Goal: Transaction & Acquisition: Download file/media

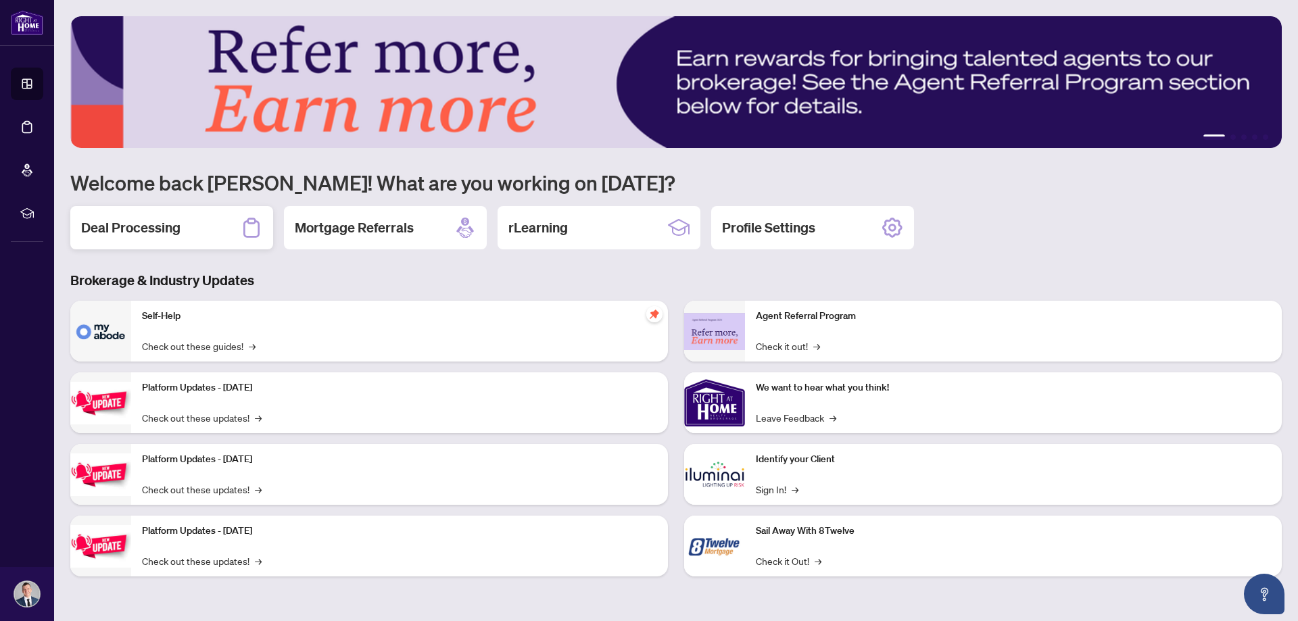
click at [145, 225] on h2 "Deal Processing" at bounding box center [130, 227] width 99 height 19
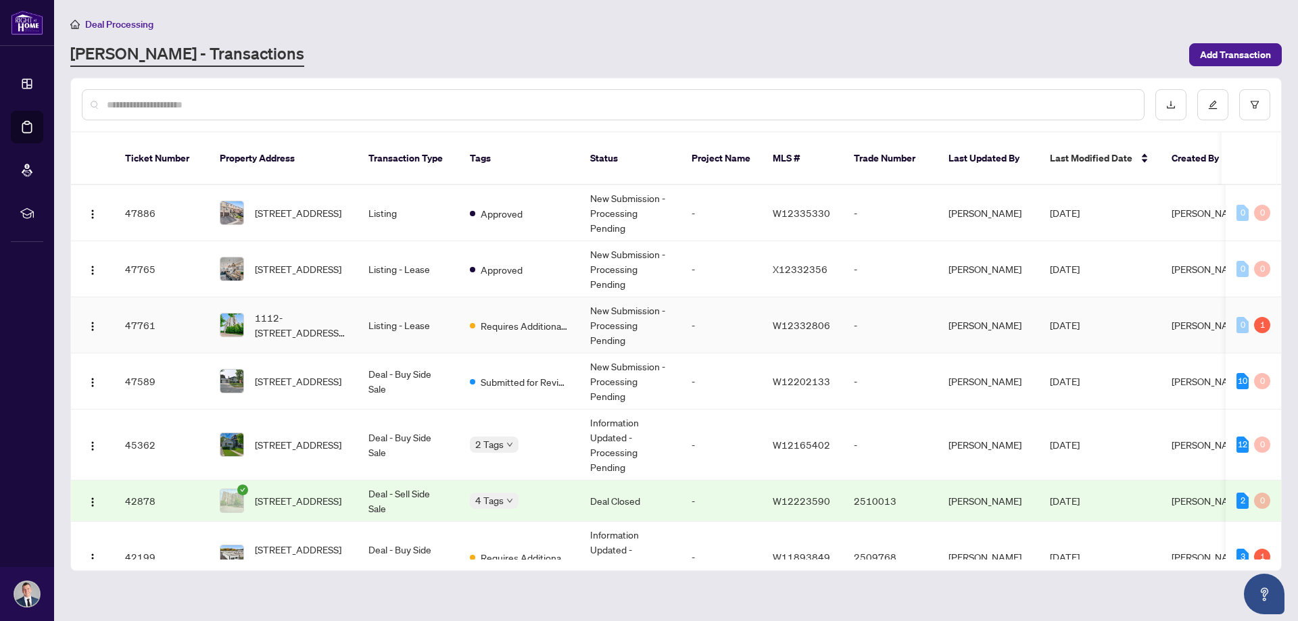
click at [586, 297] on td "New Submission - Processing Pending" at bounding box center [629, 325] width 101 height 56
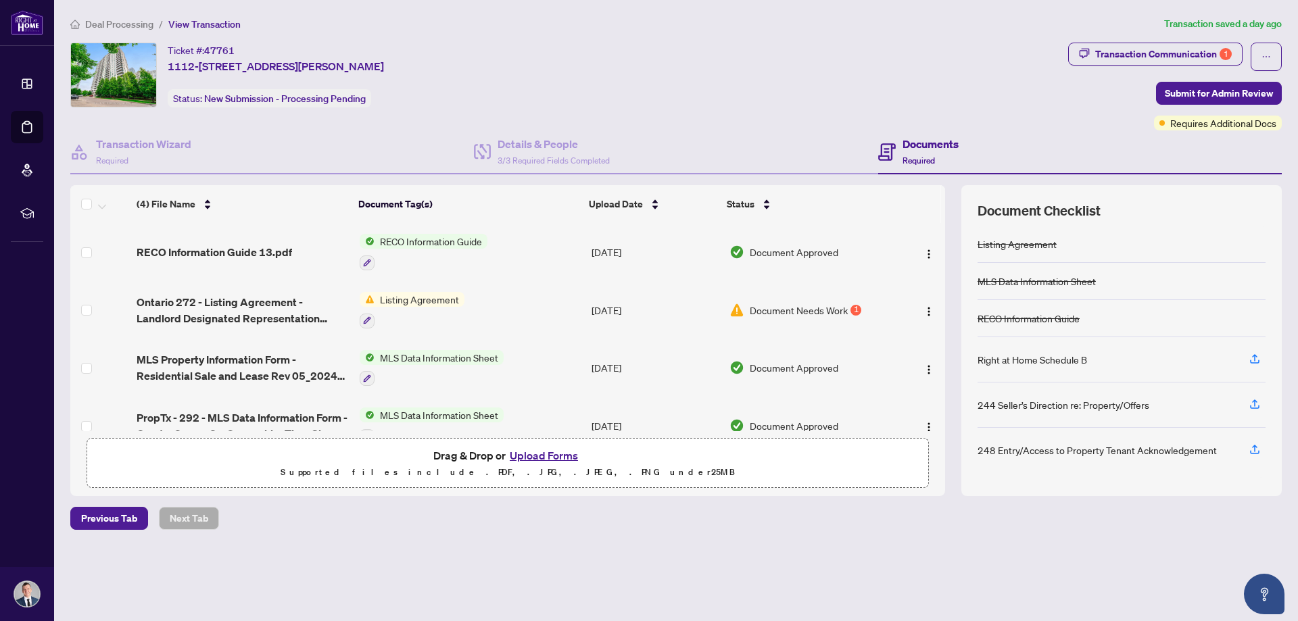
click at [396, 297] on span "Listing Agreement" at bounding box center [420, 299] width 90 height 15
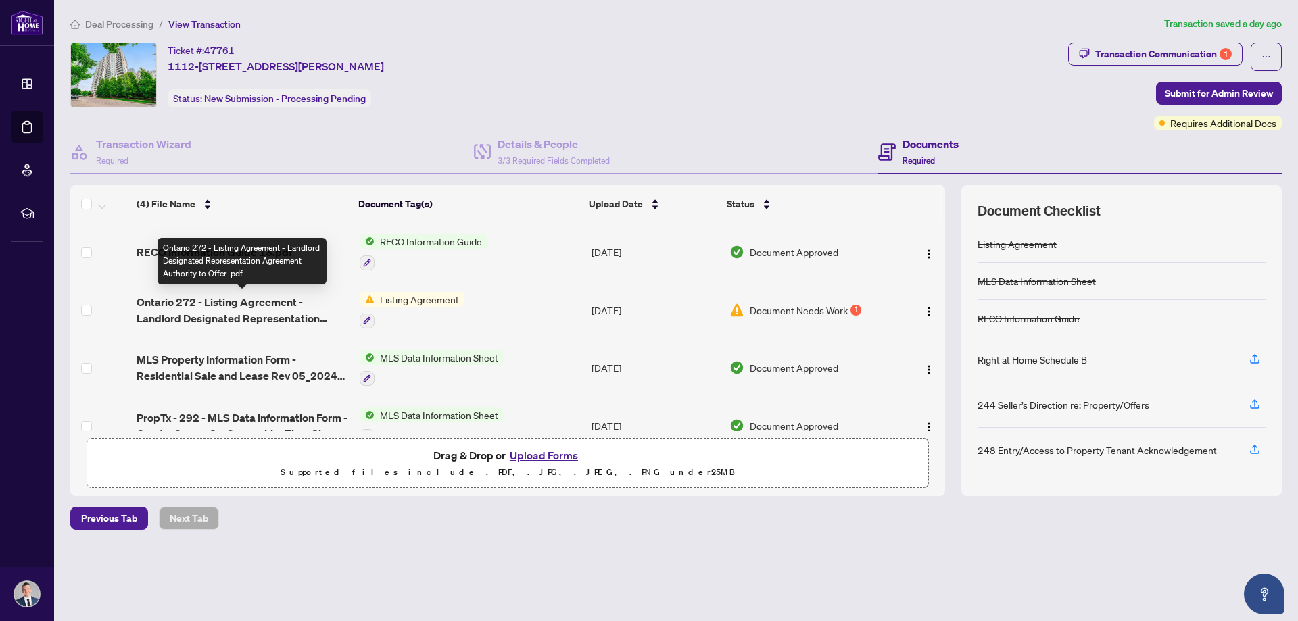
click at [247, 317] on span "Ontario 272 - Listing Agreement - Landlord Designated Representation Agreement …" at bounding box center [243, 310] width 212 height 32
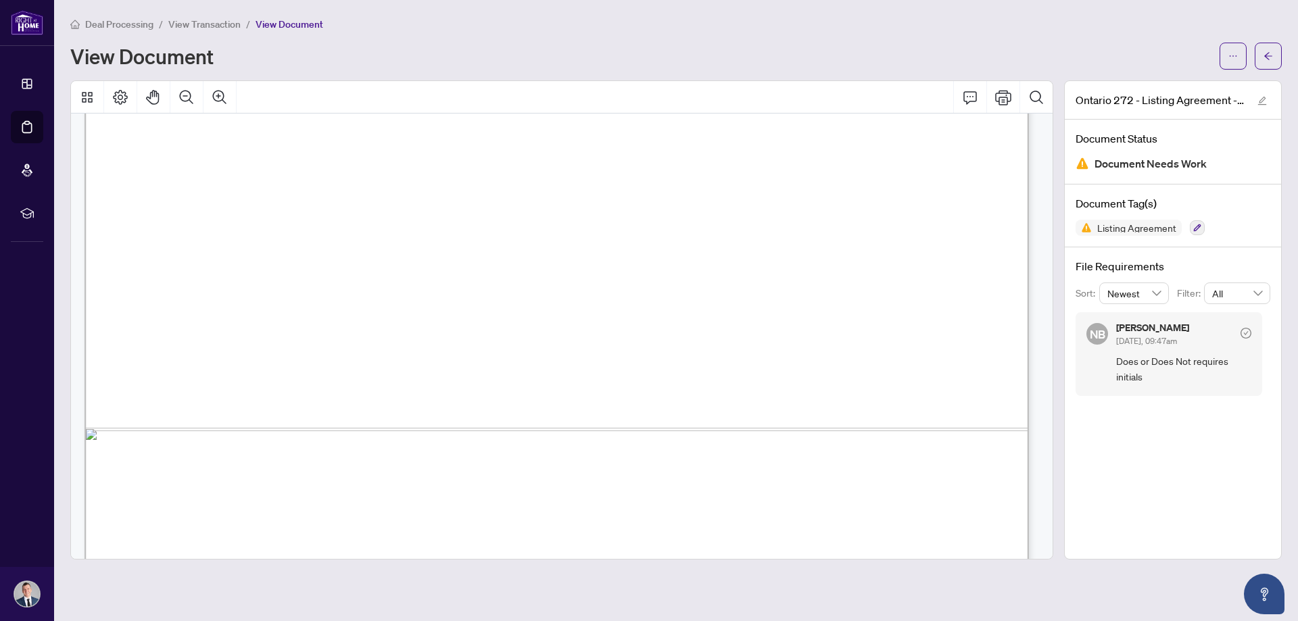
scroll to position [3245, 0]
click at [1232, 55] on icon "ellipsis" at bounding box center [1232, 55] width 9 height 9
click at [1153, 91] on span "Download" at bounding box center [1184, 85] width 103 height 15
